Goal: Task Accomplishment & Management: Use online tool/utility

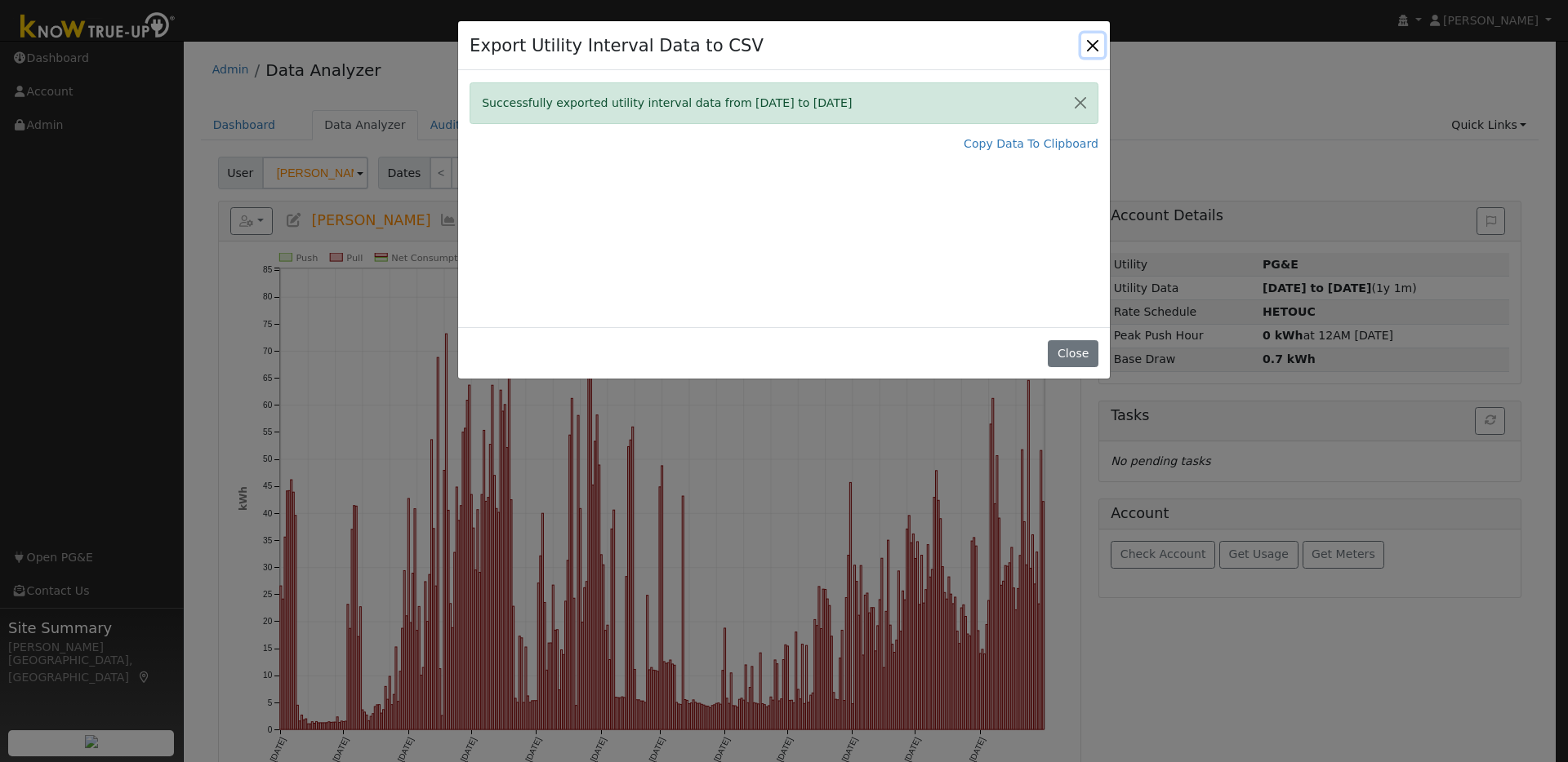
click at [1091, 41] on button "Close" at bounding box center [1092, 45] width 23 height 23
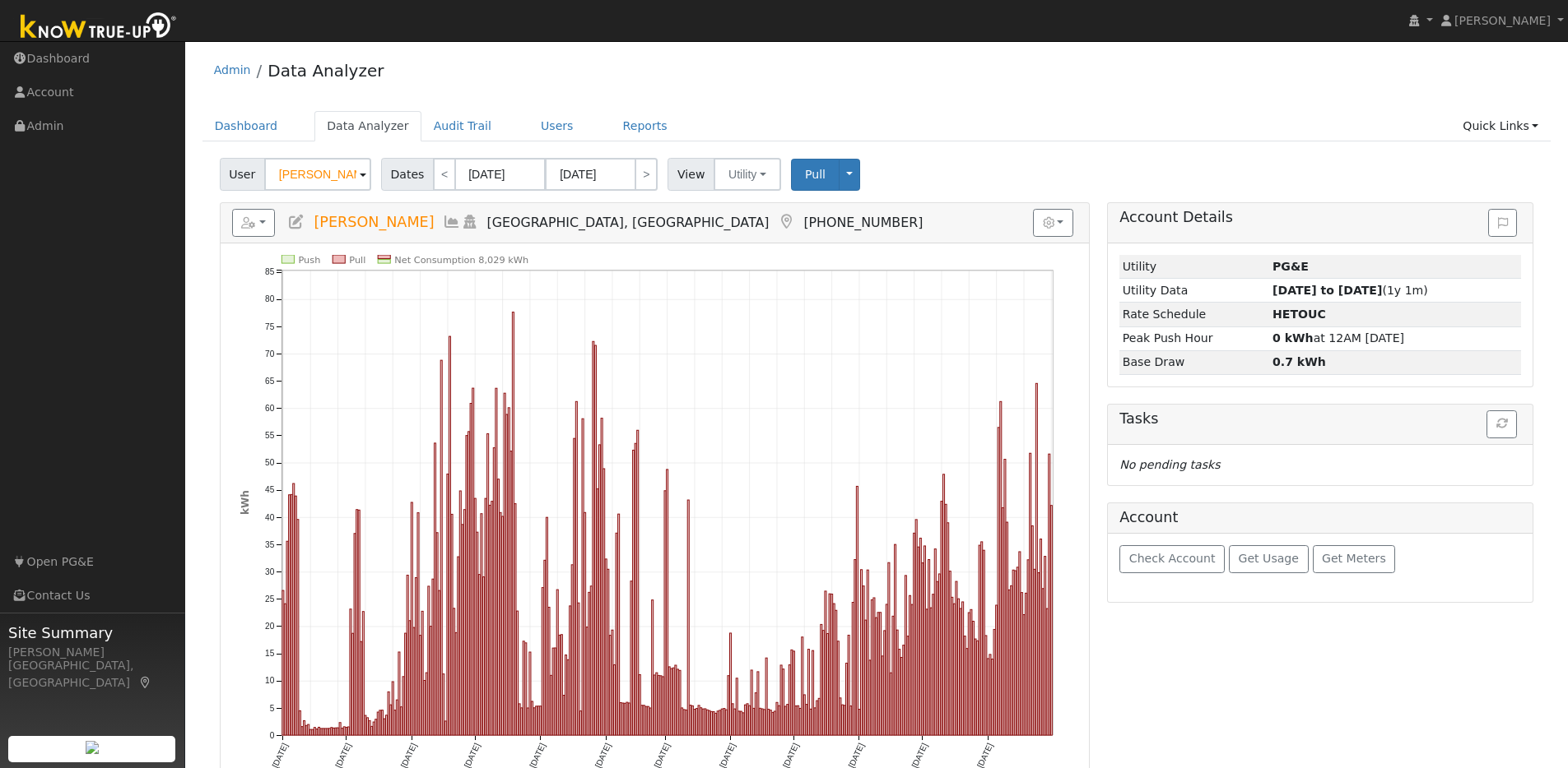
click at [124, 26] on img at bounding box center [98, 27] width 172 height 37
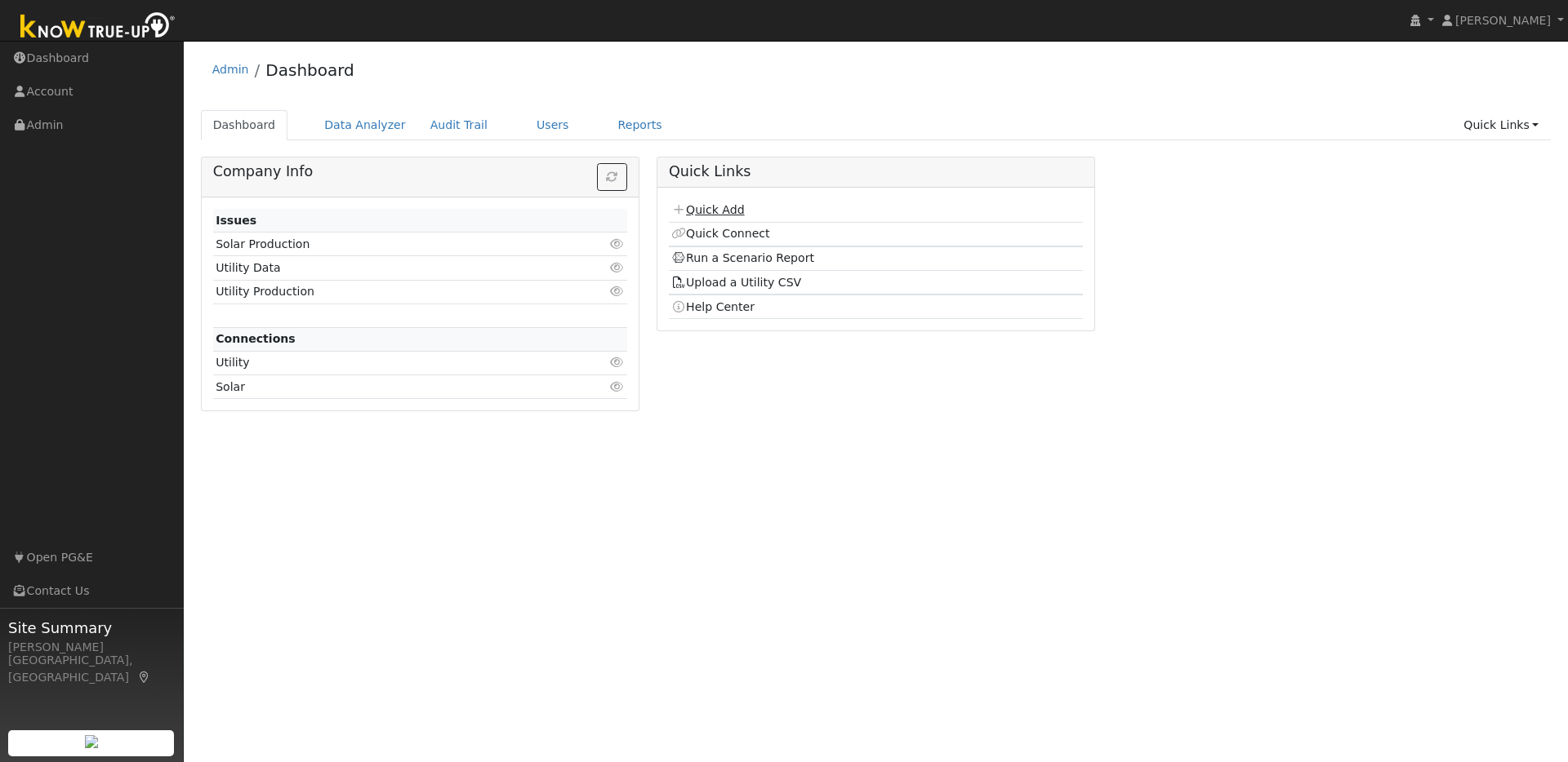
click at [733, 207] on link "Quick Add" at bounding box center [707, 209] width 73 height 13
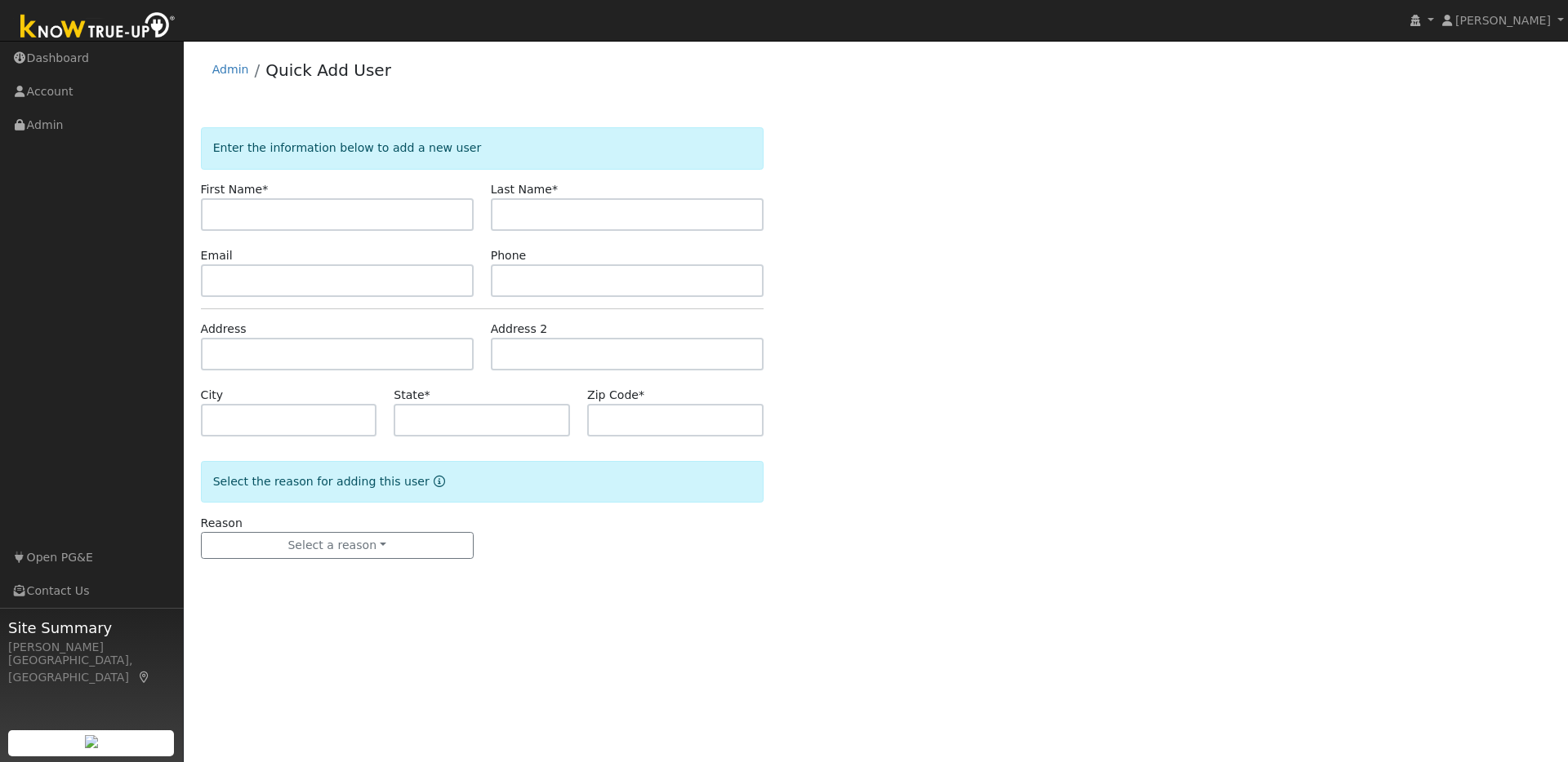
click at [69, 29] on img at bounding box center [97, 27] width 171 height 36
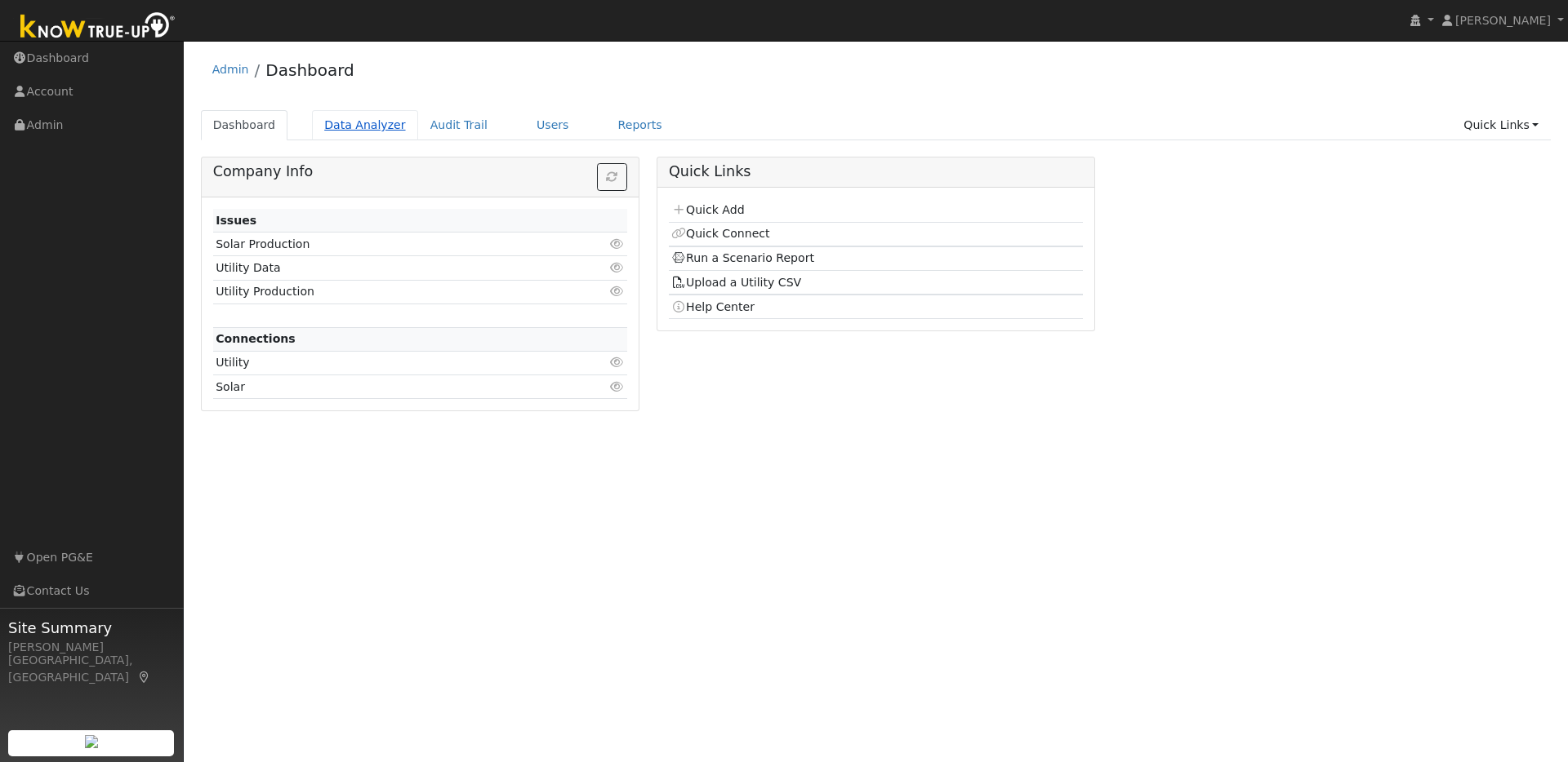
click at [356, 127] on link "Data Analyzer" at bounding box center [364, 125] width 106 height 30
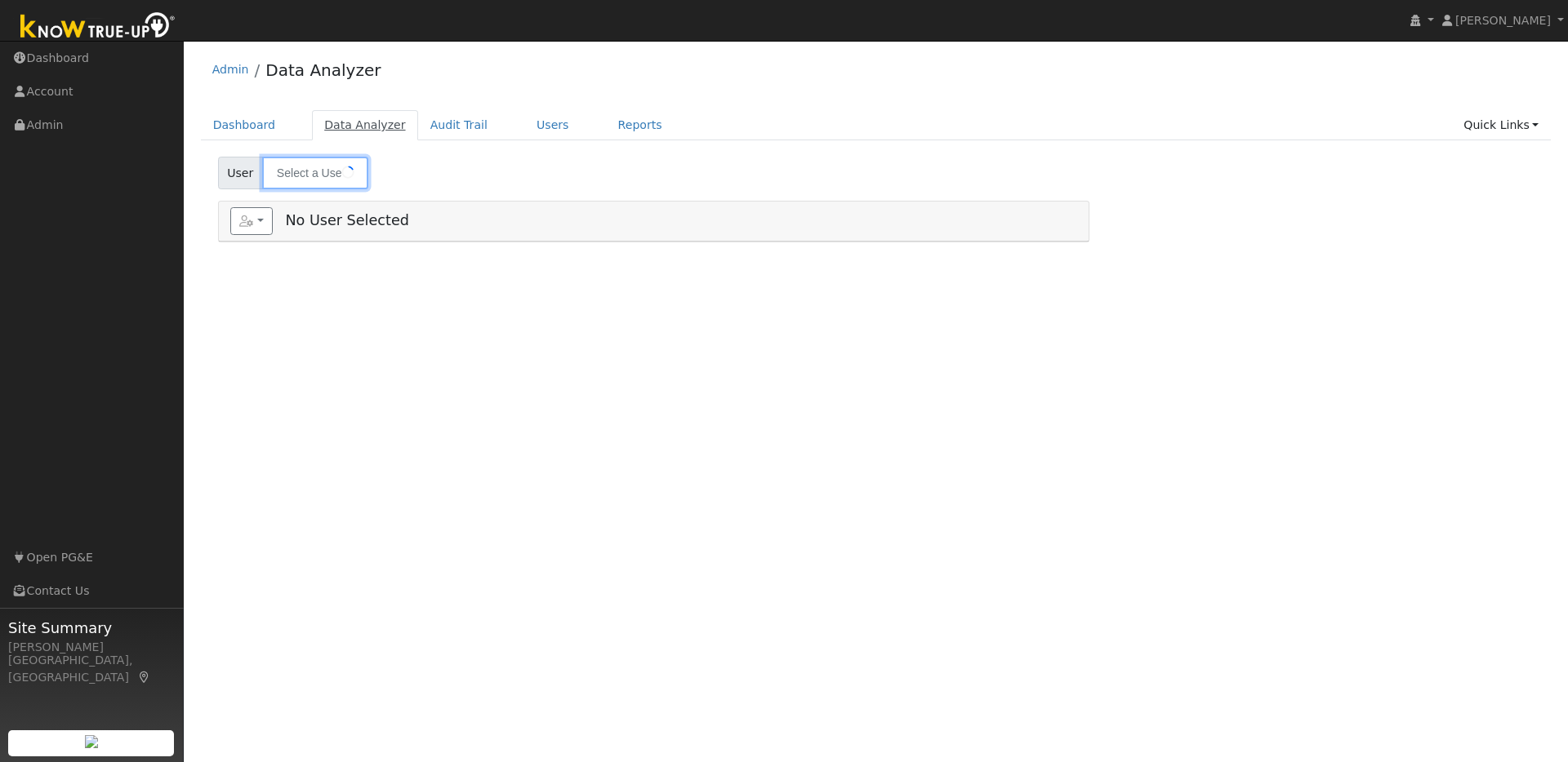
type input "[PERSON_NAME]"
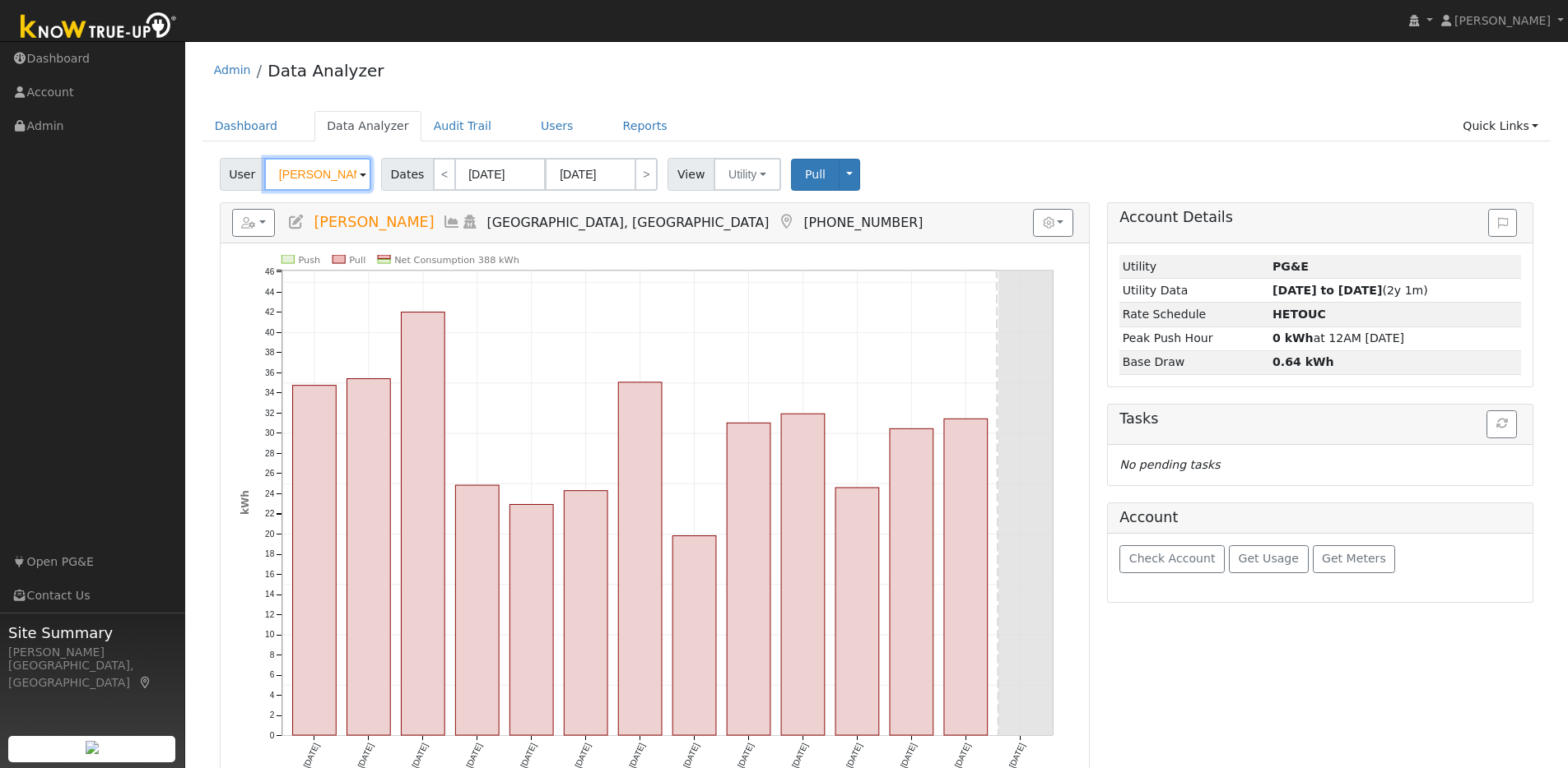
drag, startPoint x: 356, startPoint y: 174, endPoint x: 230, endPoint y: 159, distance: 126.9
click at [230, 159] on div "User Michael Kayton" at bounding box center [297, 174] width 155 height 33
paste input "[PERSON_NAME]"
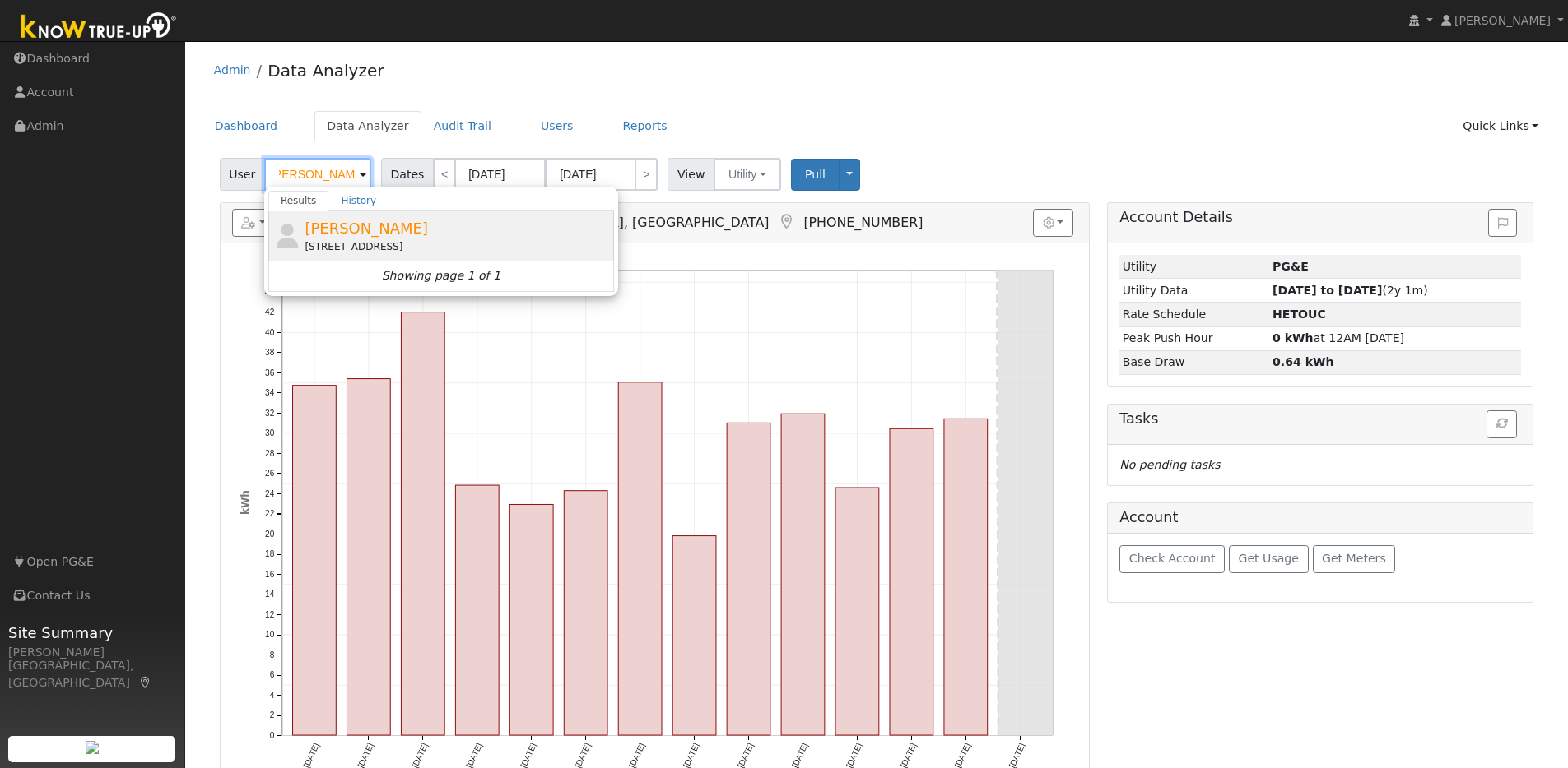
type input "[PERSON_NAME]"
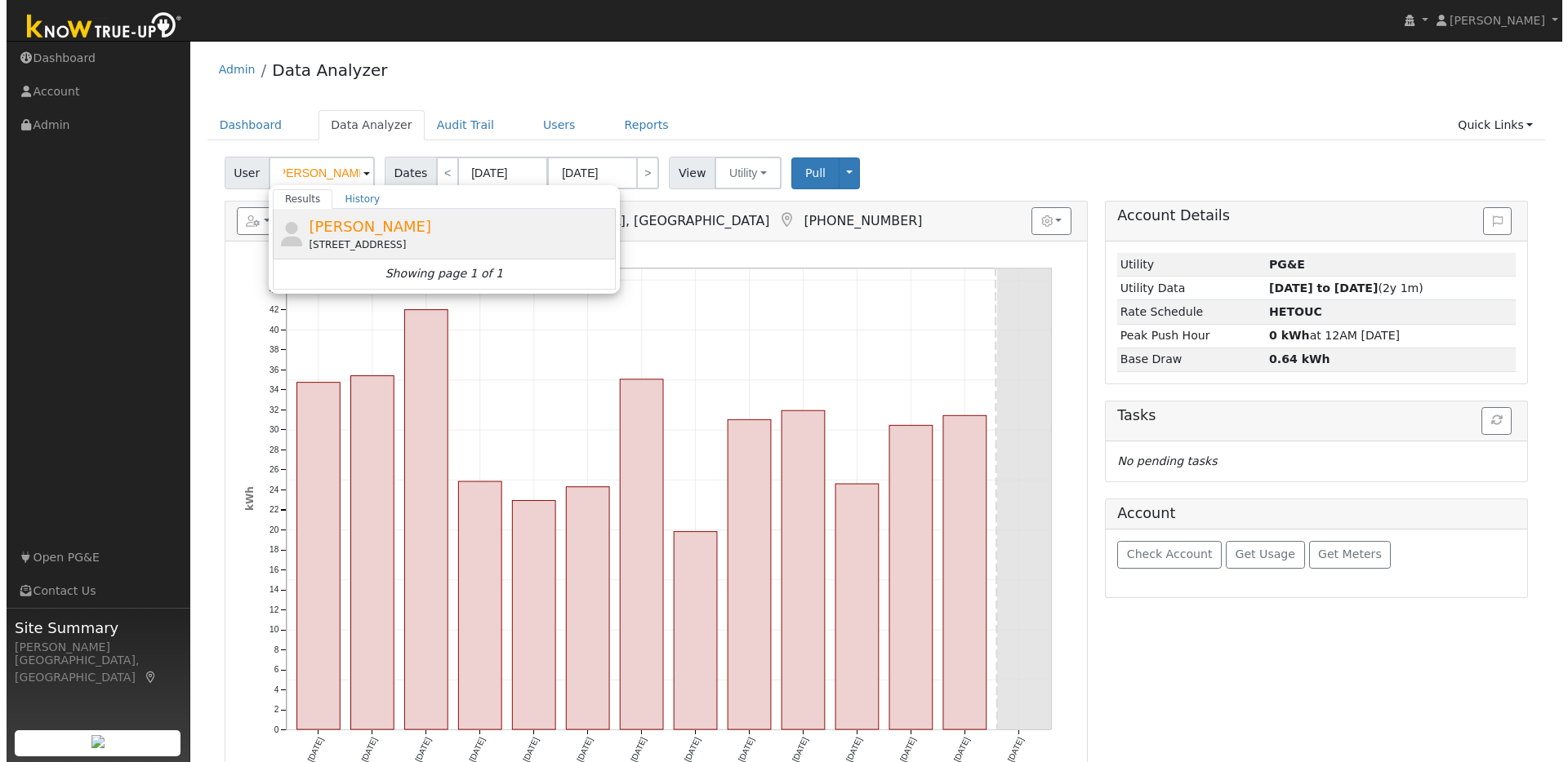
scroll to position [0, 0]
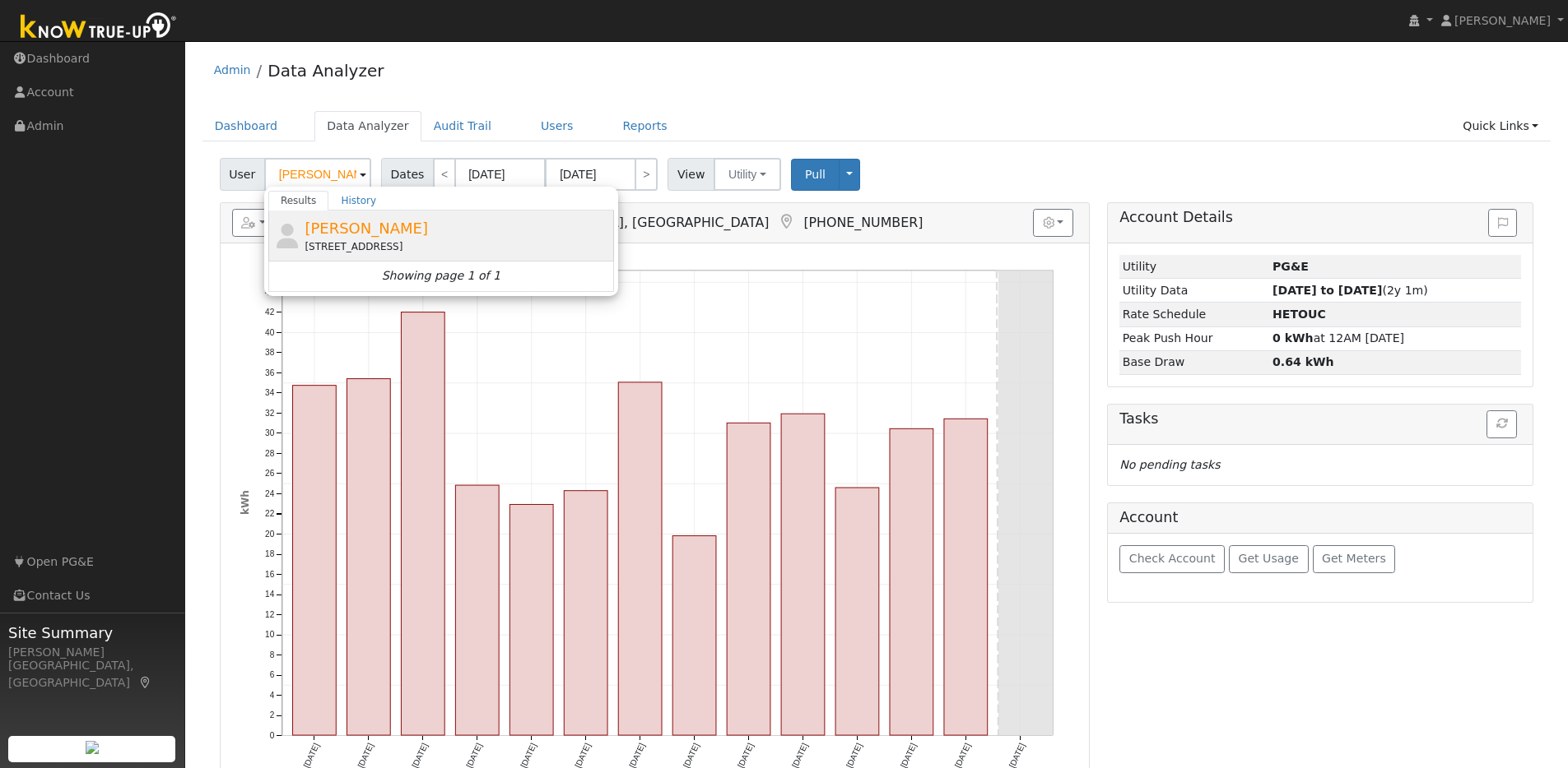
click at [514, 224] on div "Matthew Feeney 4115 Shafter Avenue, Oakland, CA 94609" at bounding box center [458, 236] width 306 height 37
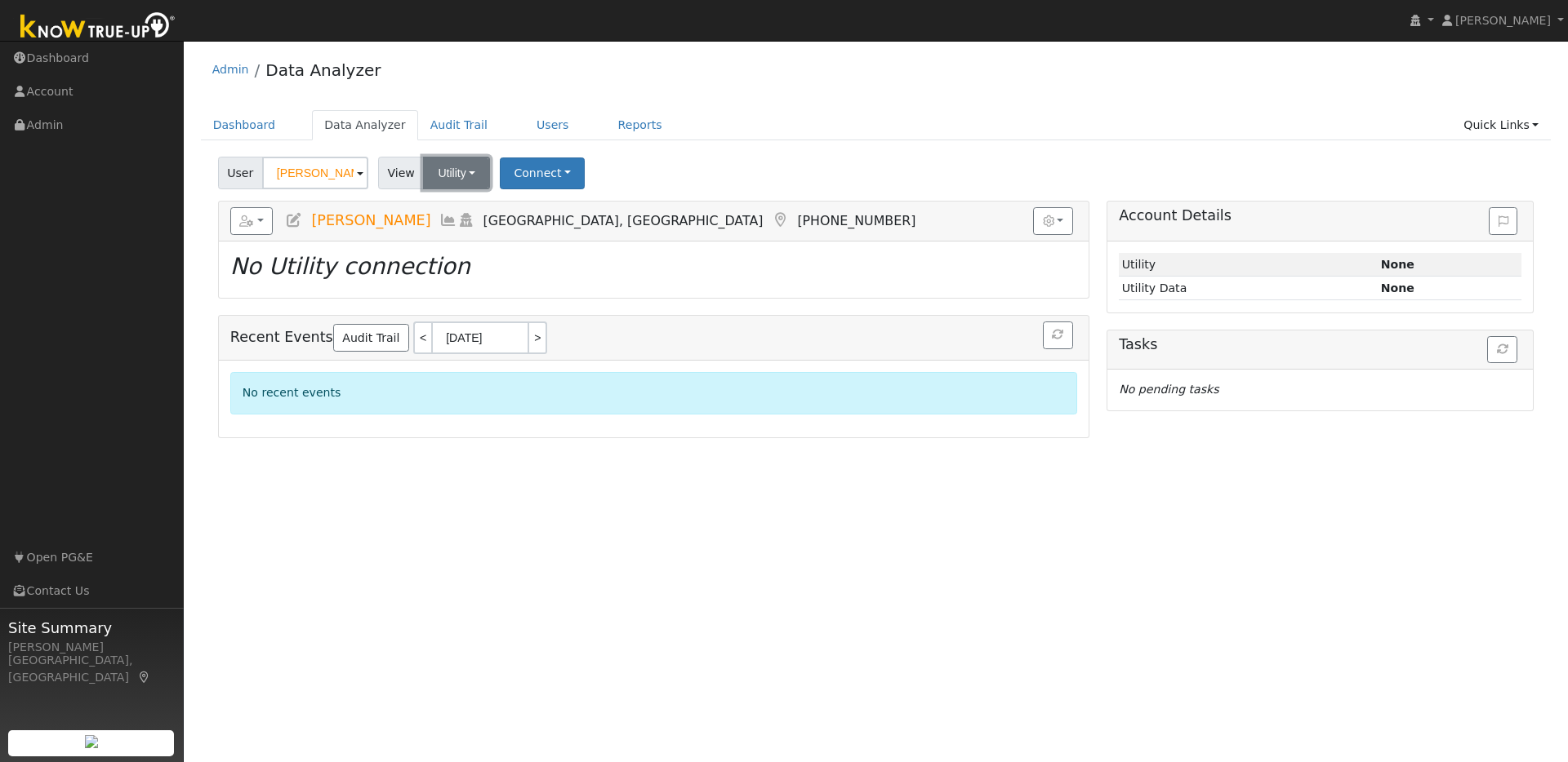
click at [480, 173] on button "Utility" at bounding box center [456, 173] width 67 height 33
click at [470, 207] on link "Utility" at bounding box center [479, 208] width 114 height 23
click at [563, 171] on button "Connect" at bounding box center [542, 174] width 85 height 32
click at [557, 246] on link "Quick Connect" at bounding box center [565, 244] width 127 height 23
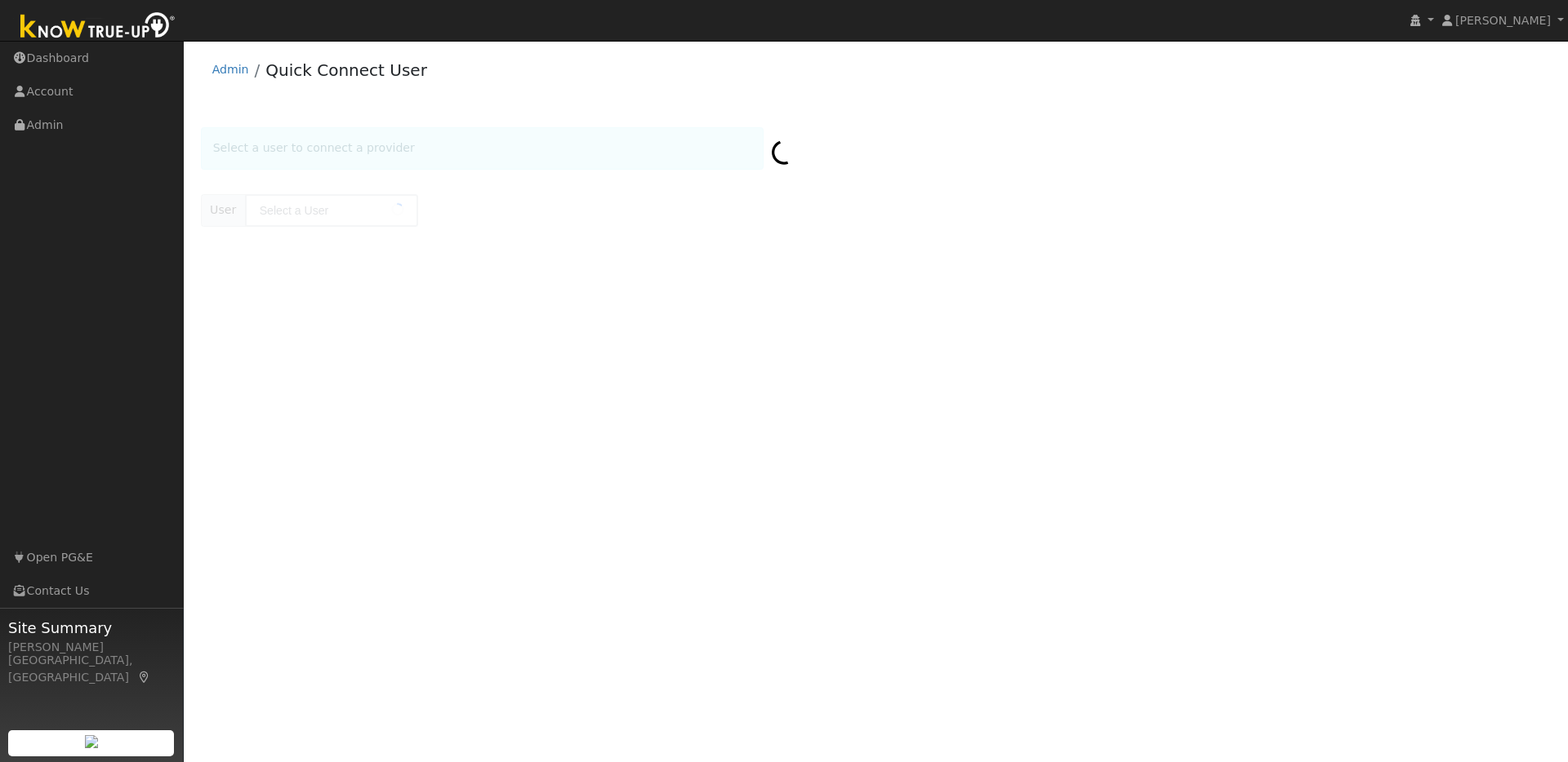
type input "[PERSON_NAME]"
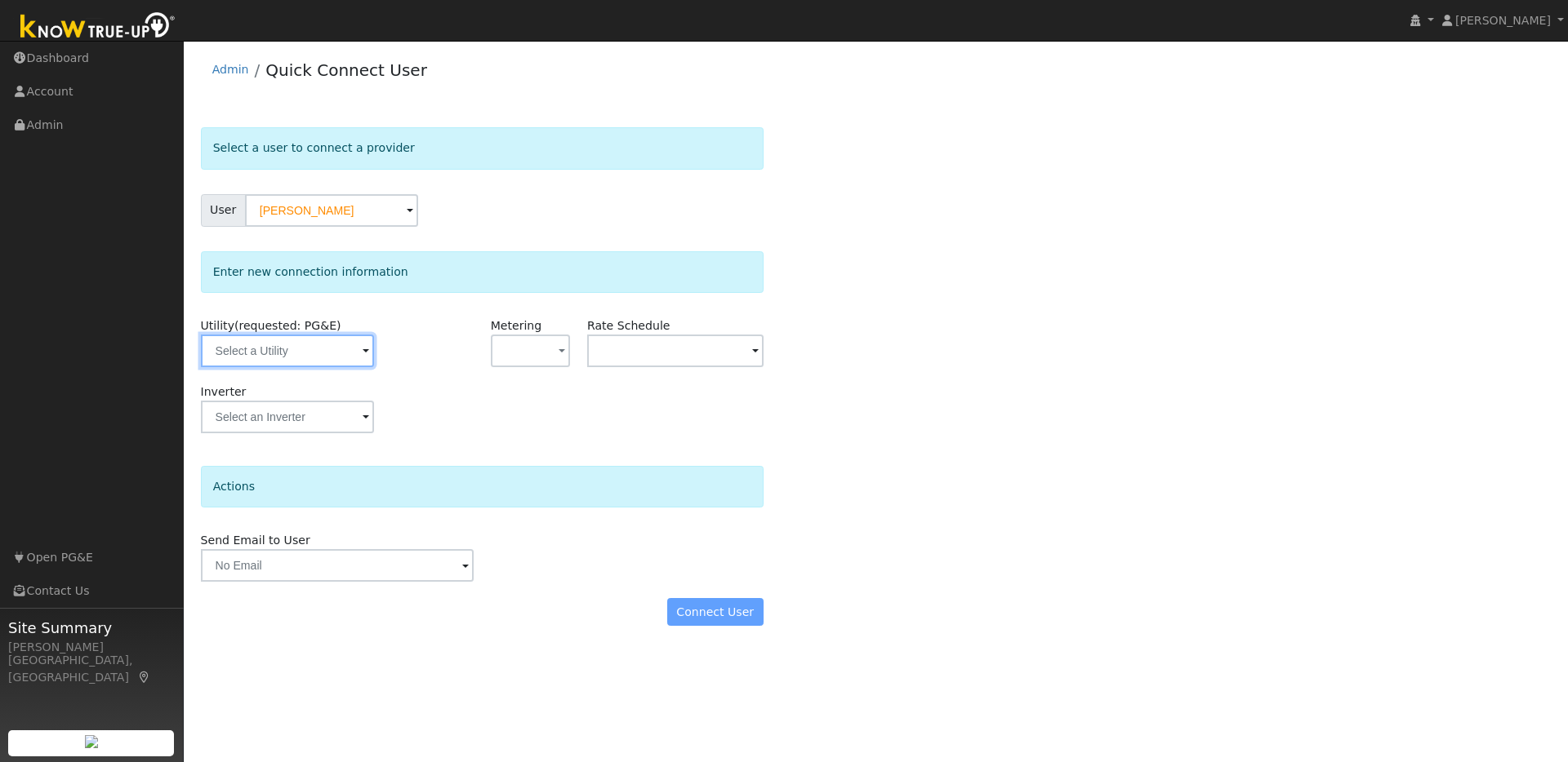
click at [340, 354] on input "text" at bounding box center [287, 351] width 173 height 33
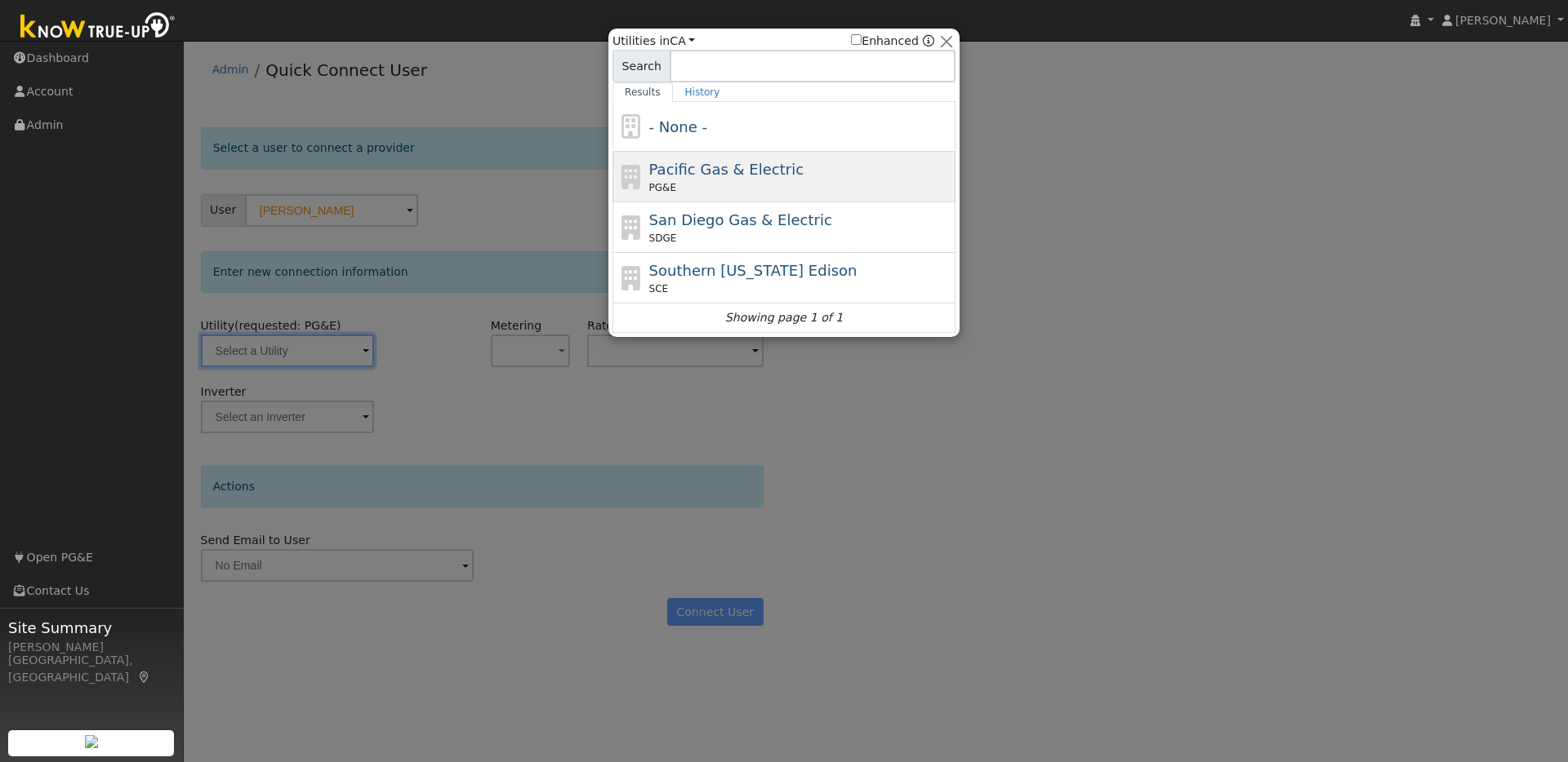
click at [734, 192] on div "PG&E" at bounding box center [801, 187] width 303 height 14
type input "PG&E"
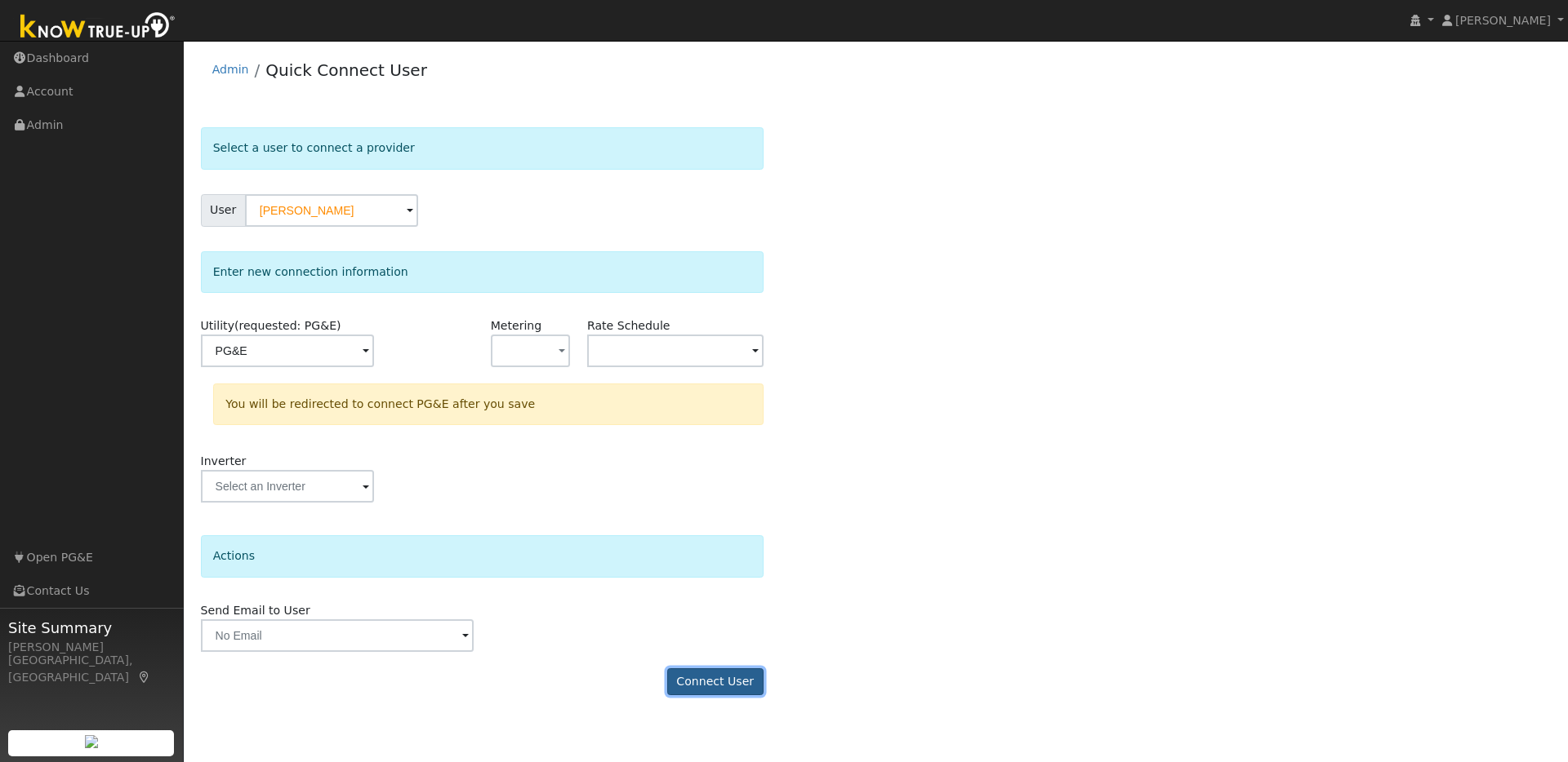
click at [718, 682] on button "Connect User" at bounding box center [716, 682] width 97 height 28
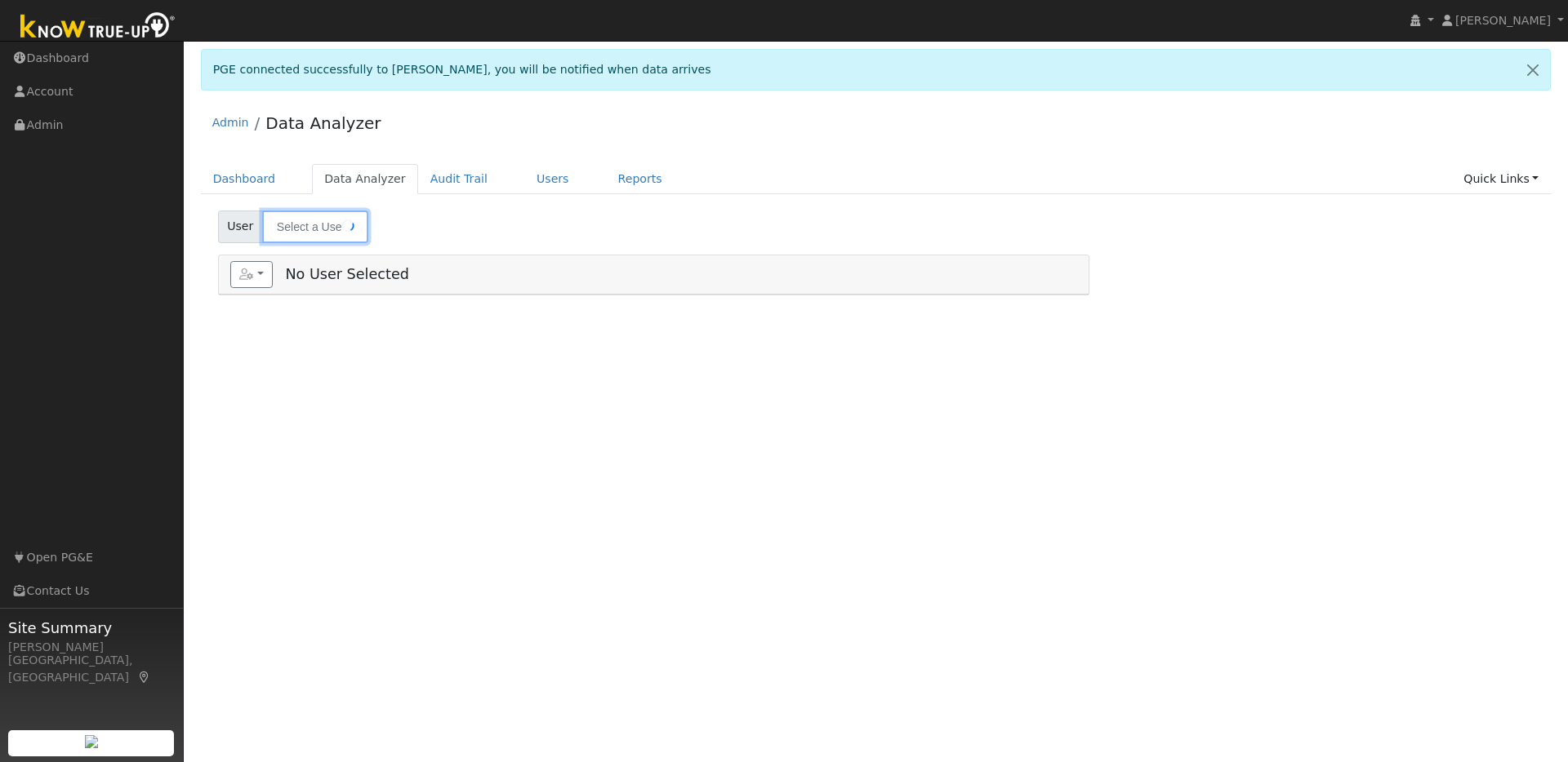
type input "[PERSON_NAME]"
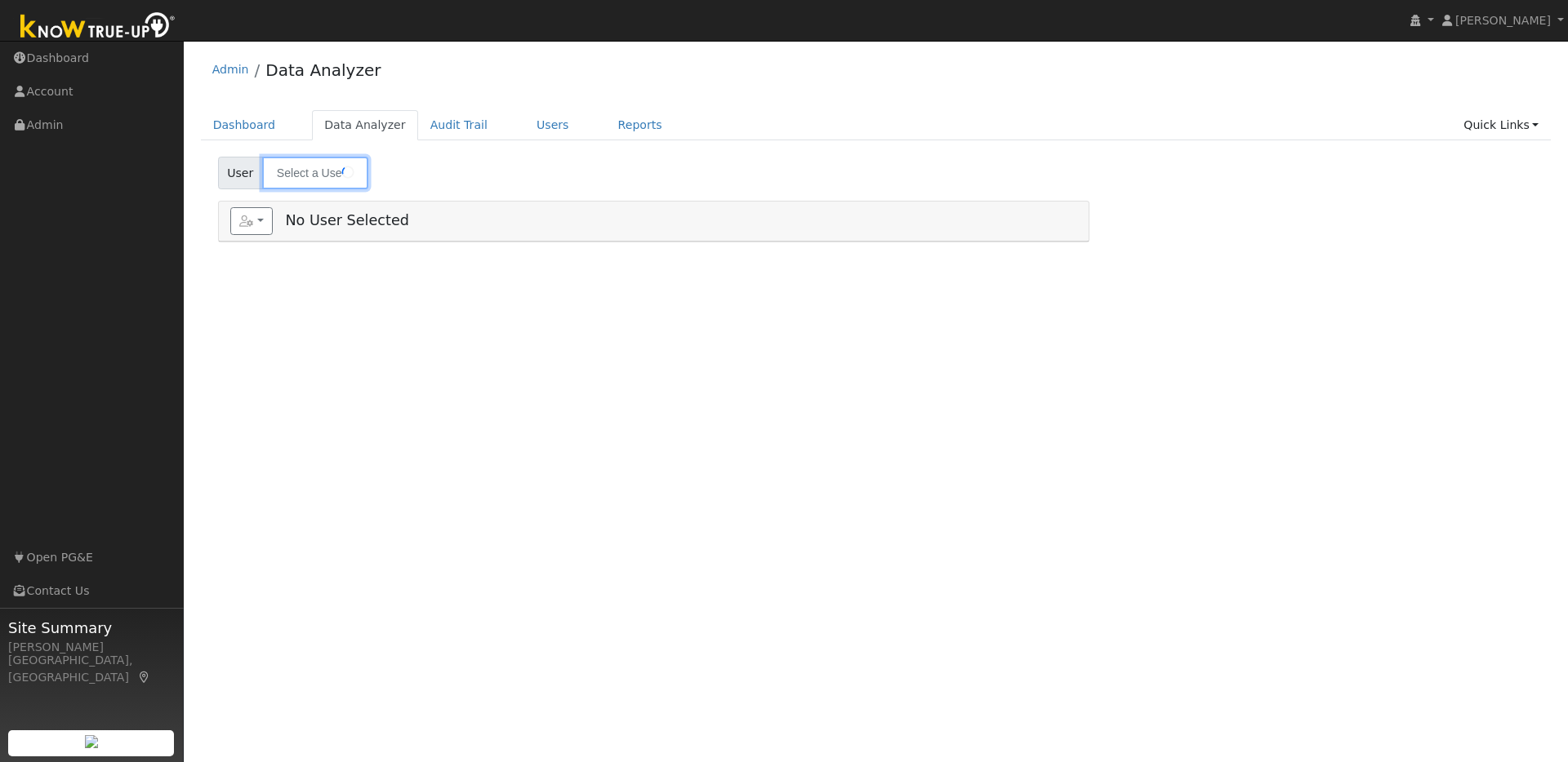
type input "[PERSON_NAME]"
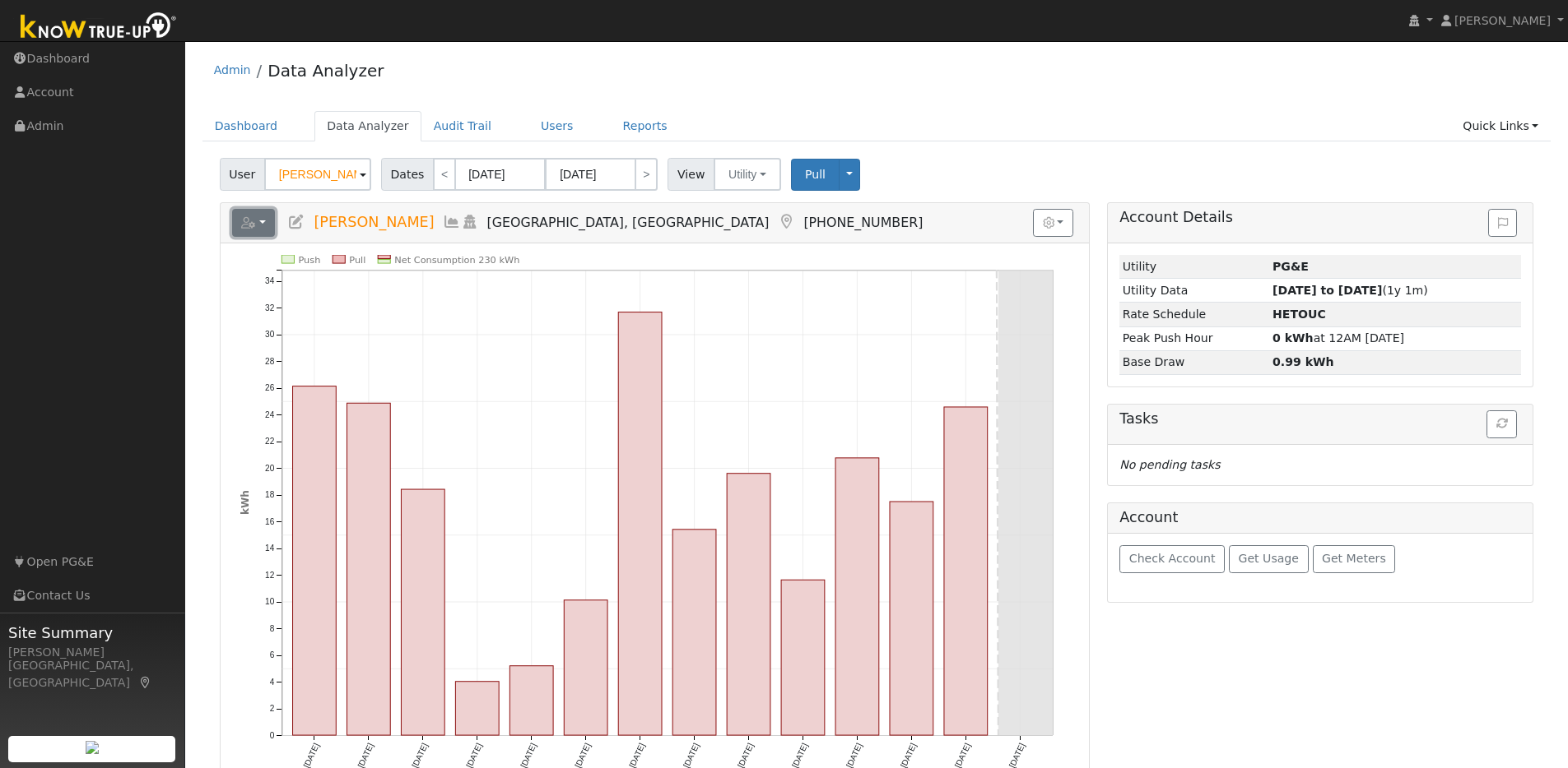
click at [255, 224] on icon "button" at bounding box center [248, 223] width 15 height 11
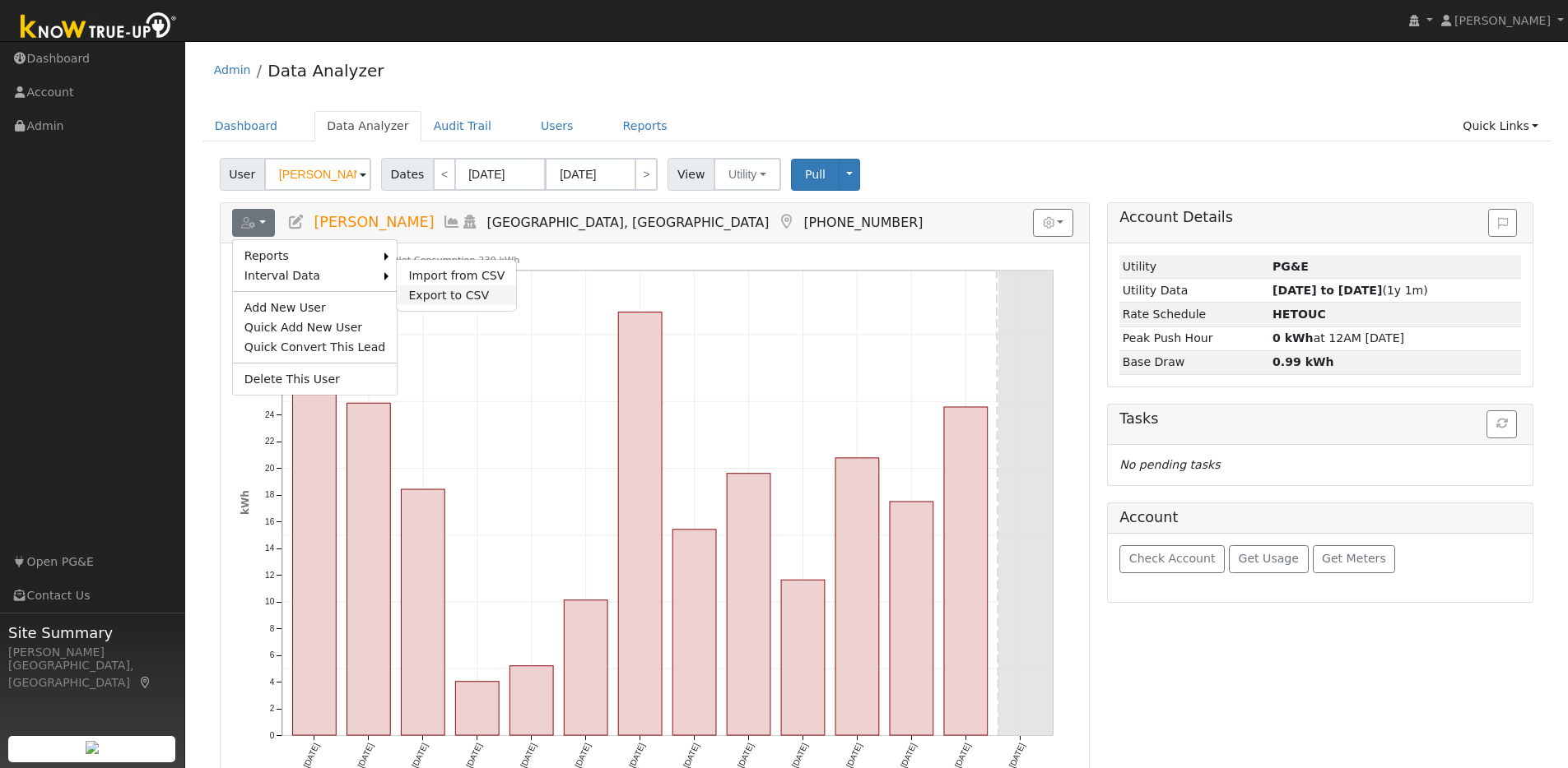
click at [428, 292] on link "Export to CSV" at bounding box center [457, 295] width 119 height 20
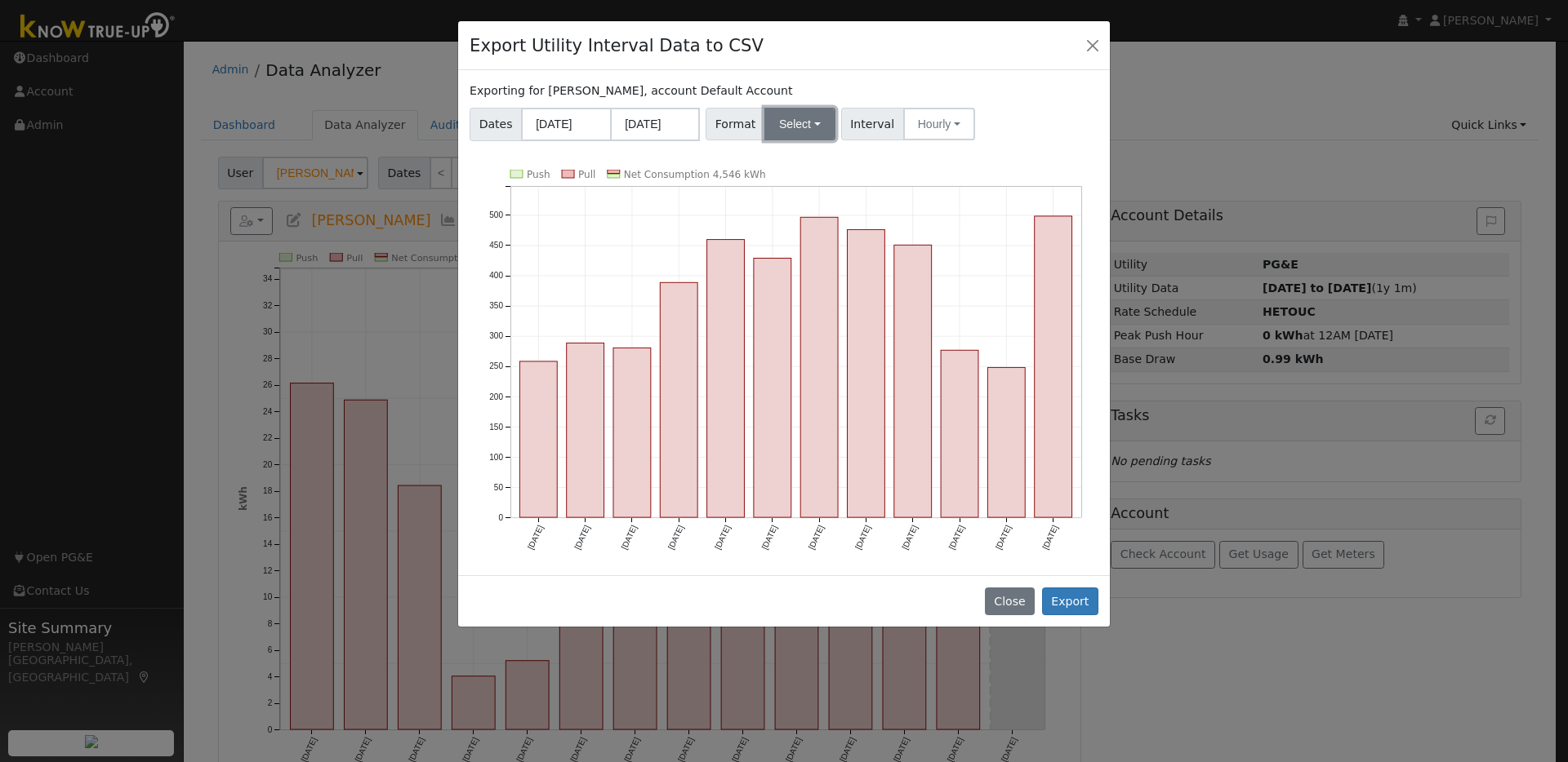
click at [814, 119] on button "Select" at bounding box center [800, 124] width 71 height 33
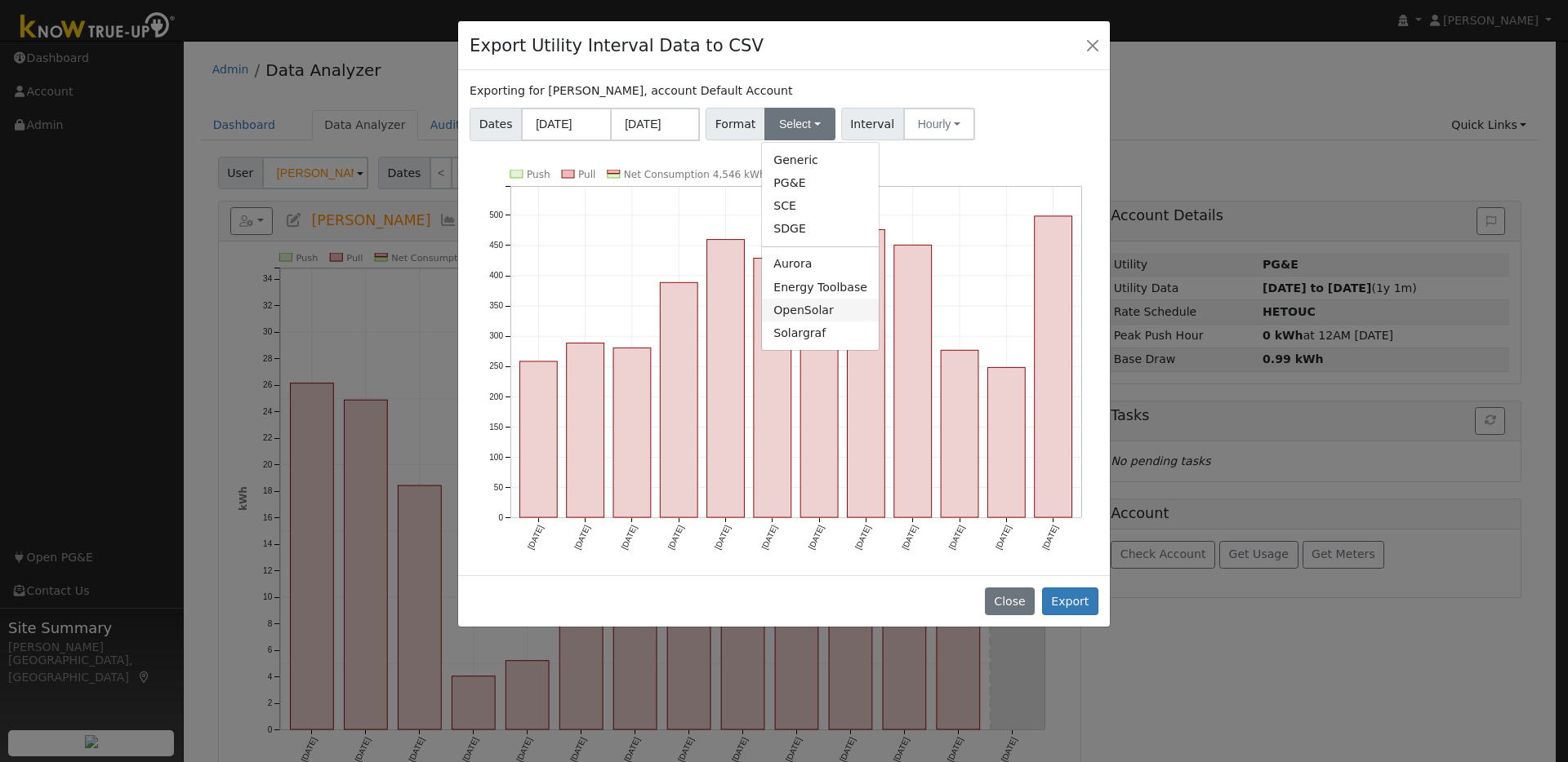
click at [784, 315] on link "OpenSolar" at bounding box center [820, 310] width 117 height 23
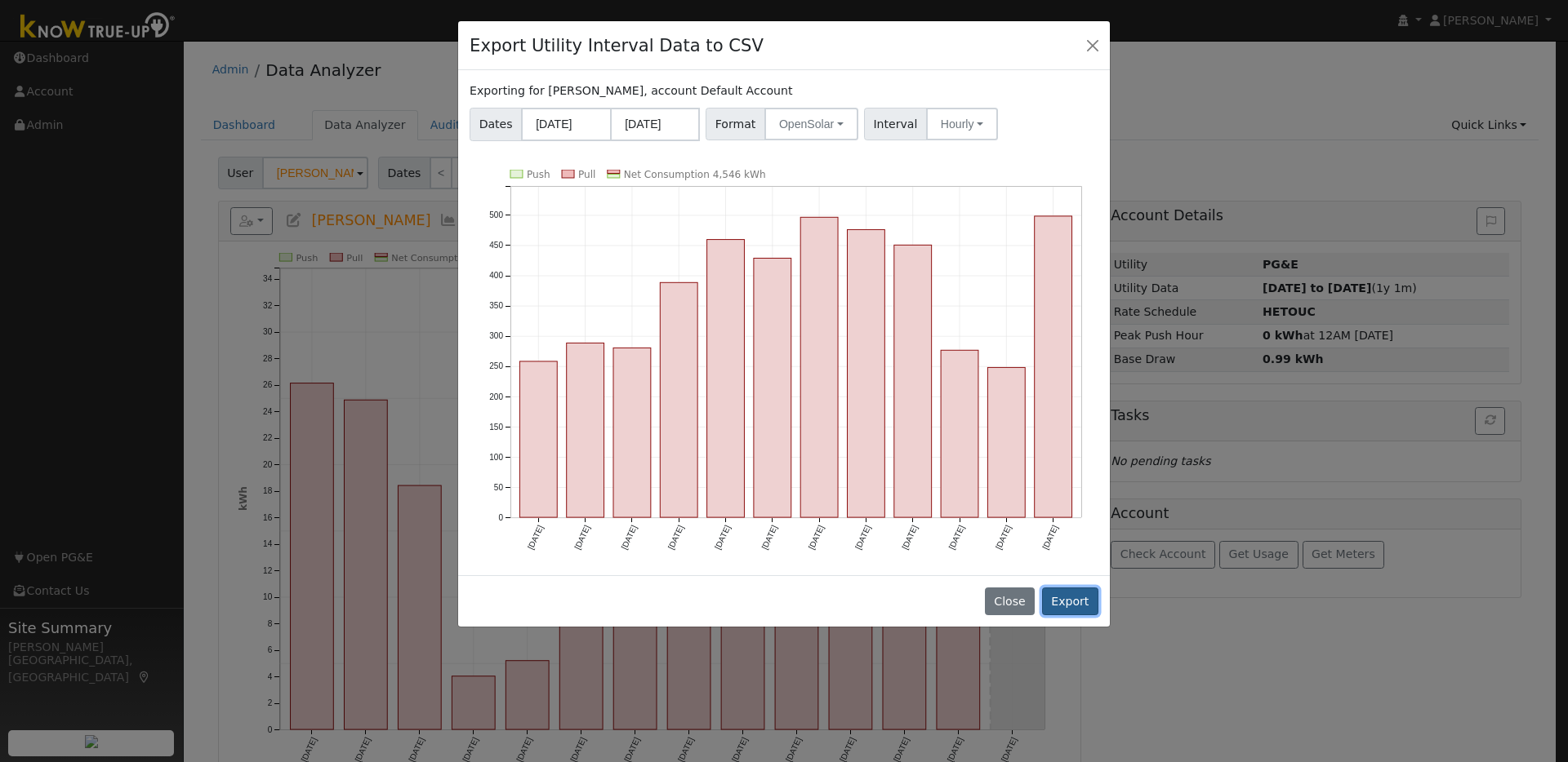
click at [1069, 606] on button "Export" at bounding box center [1070, 601] width 57 height 28
